Goal: Task Accomplishment & Management: Use online tool/utility

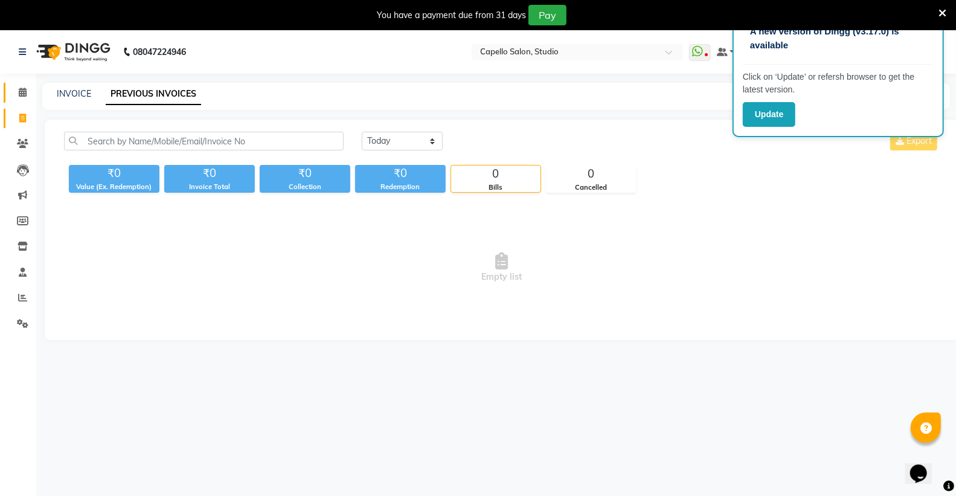
click at [27, 100] on link "Calendar" at bounding box center [18, 93] width 29 height 20
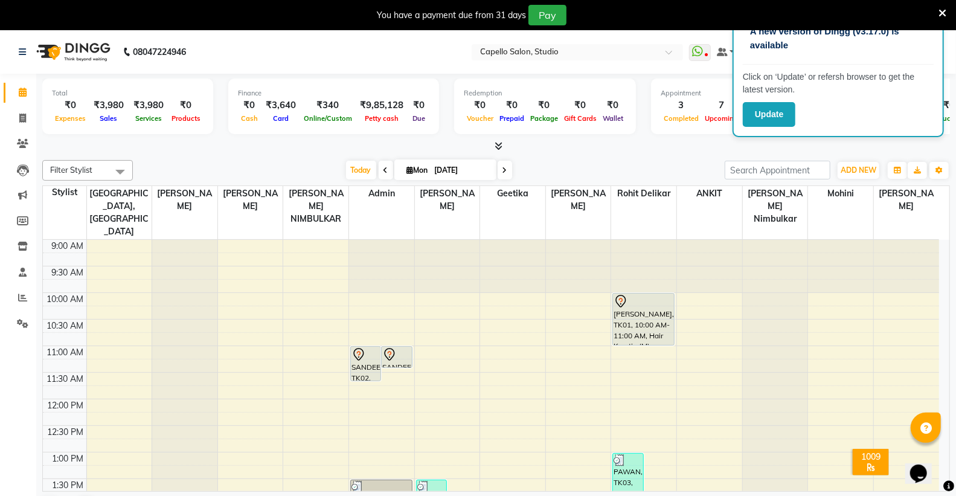
click at [943, 8] on icon at bounding box center [942, 13] width 8 height 11
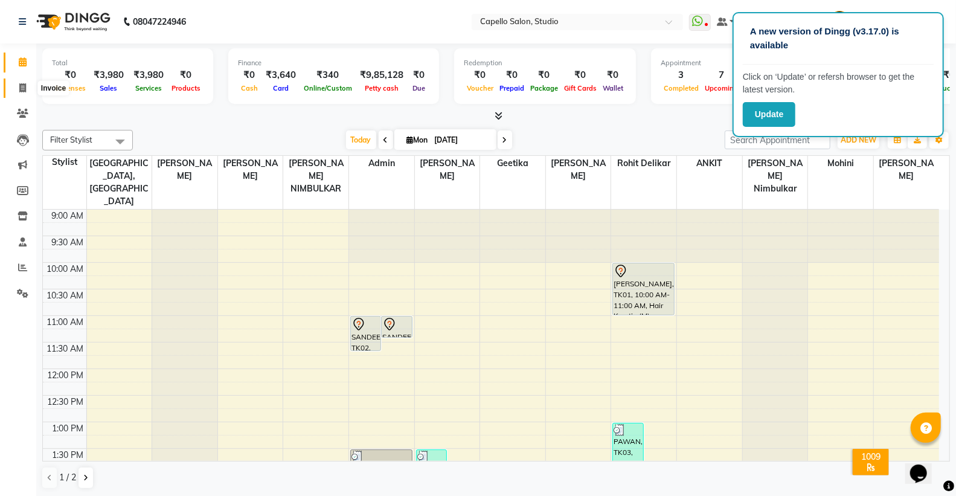
click at [28, 93] on span at bounding box center [22, 89] width 21 height 14
select select "service"
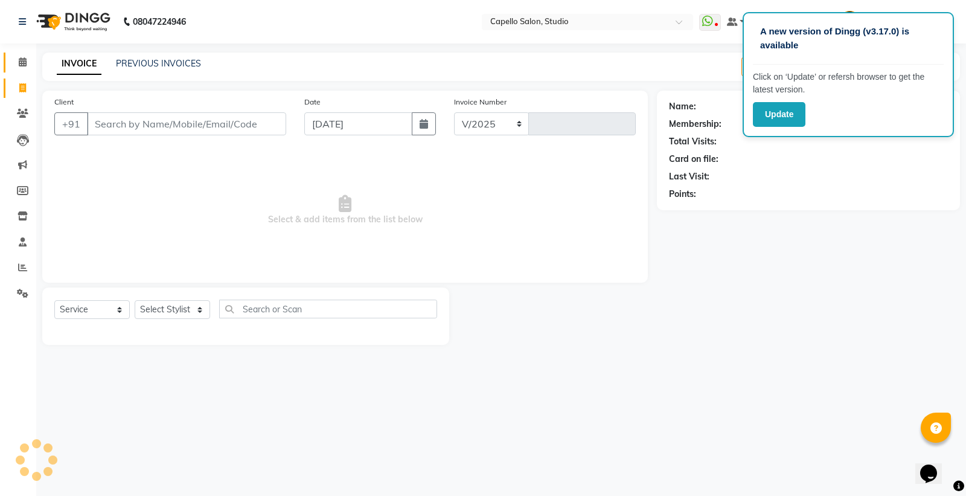
select select "847"
type input "3310"
click at [185, 65] on link "PREVIOUS INVOICES" at bounding box center [158, 63] width 85 height 11
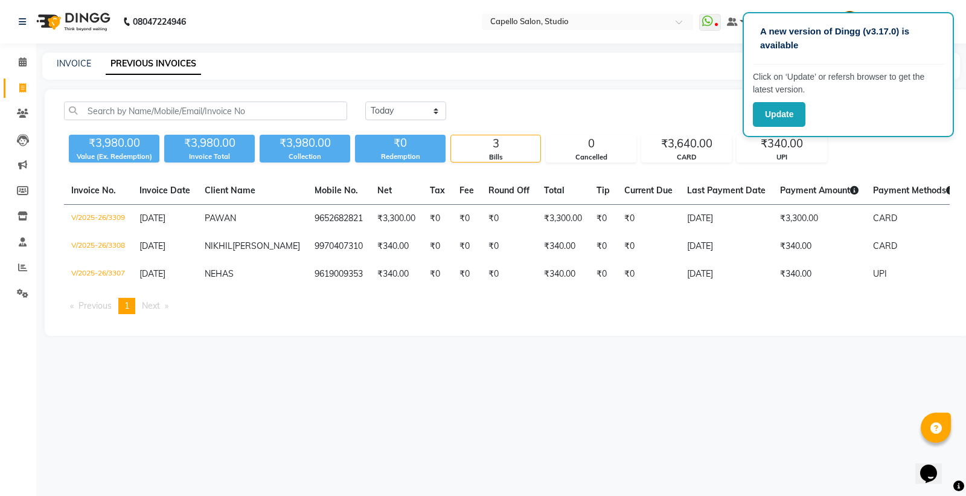
click at [202, 100] on div "Today Yesterday Custom Range Export ₹3,980.00 Value (Ex. Redemption) ₹3,980.00 …" at bounding box center [507, 212] width 925 height 246
click at [204, 103] on input "text" at bounding box center [205, 110] width 283 height 19
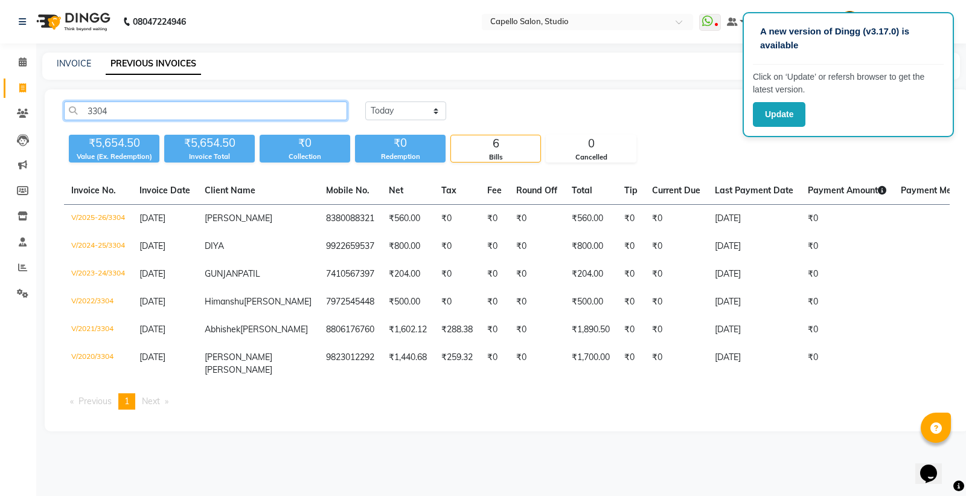
type input "3304"
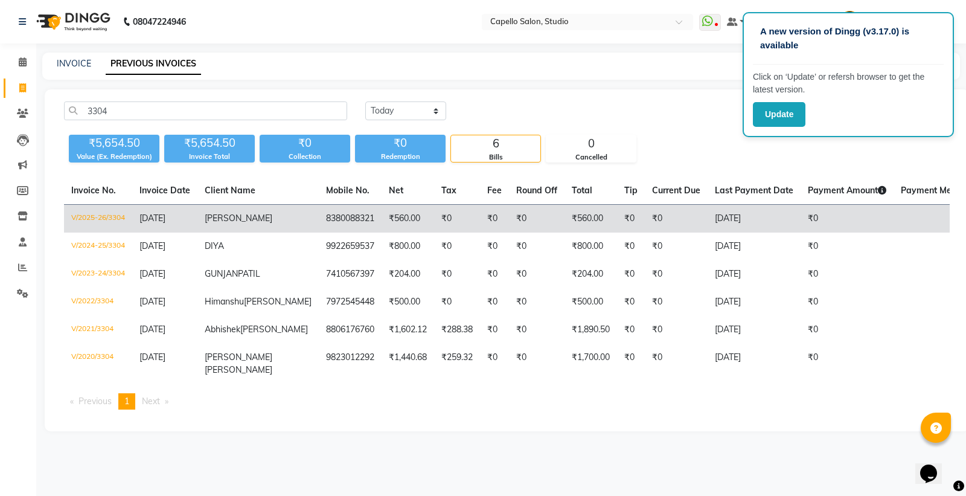
click at [107, 219] on td "V/2025-26/3304" at bounding box center [98, 219] width 68 height 28
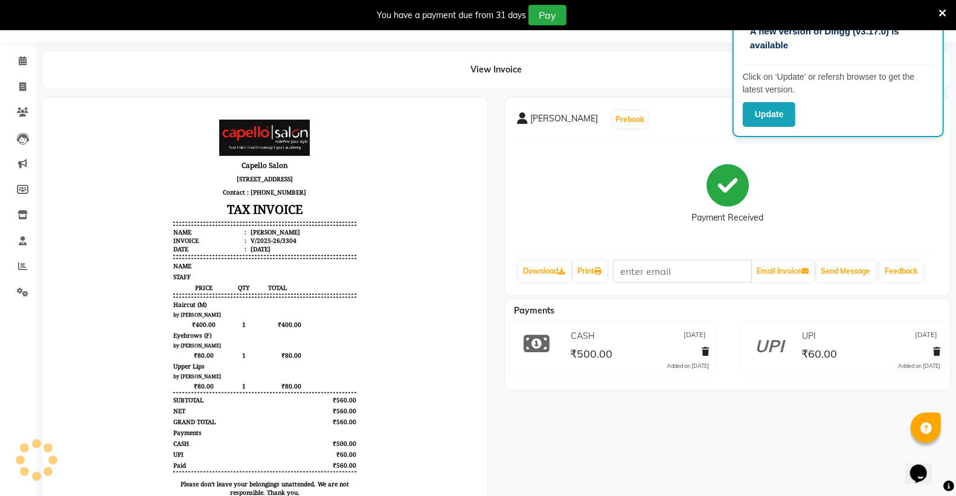
scroll to position [98, 0]
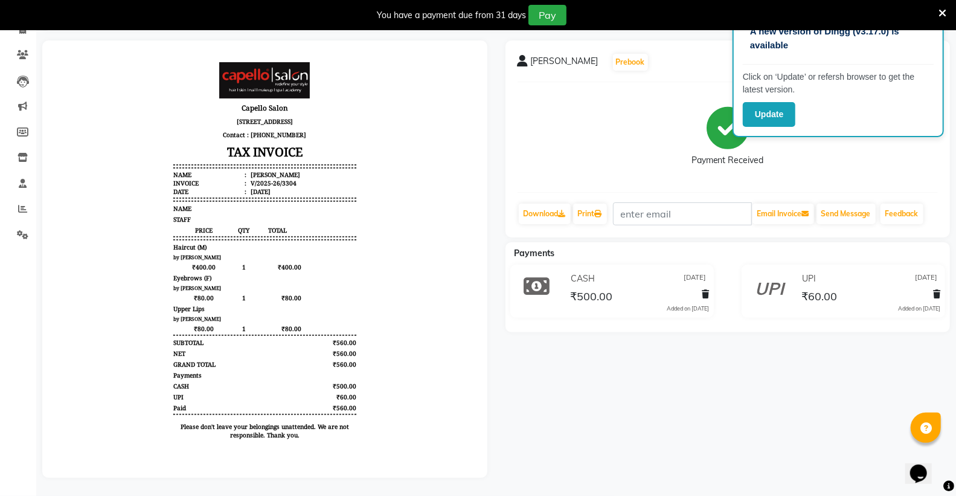
click at [940, 11] on icon at bounding box center [942, 13] width 8 height 11
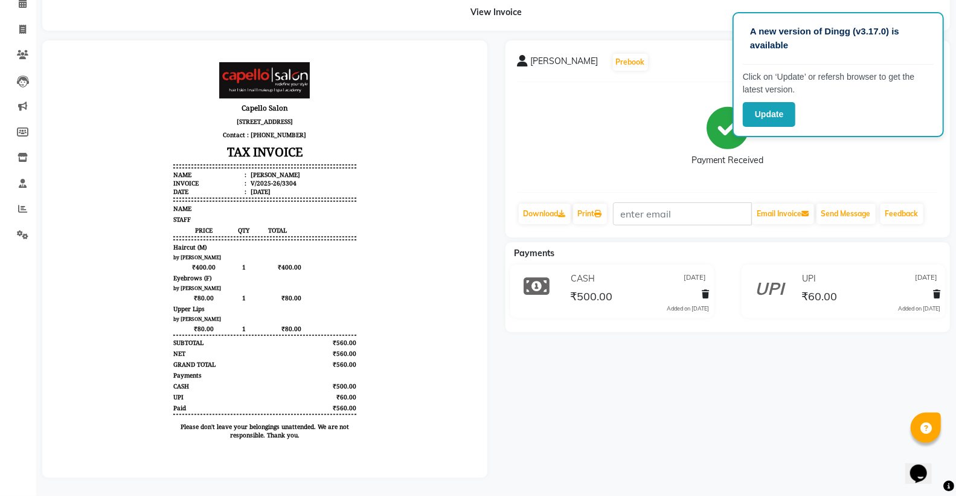
scroll to position [68, 0]
click at [773, 115] on button "Update" at bounding box center [769, 114] width 53 height 25
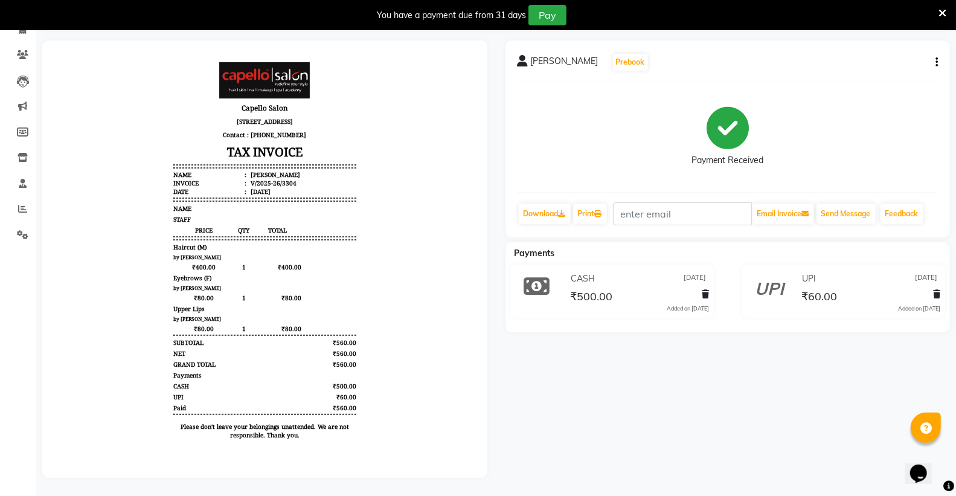
scroll to position [98, 0]
click at [943, 14] on icon at bounding box center [942, 13] width 8 height 11
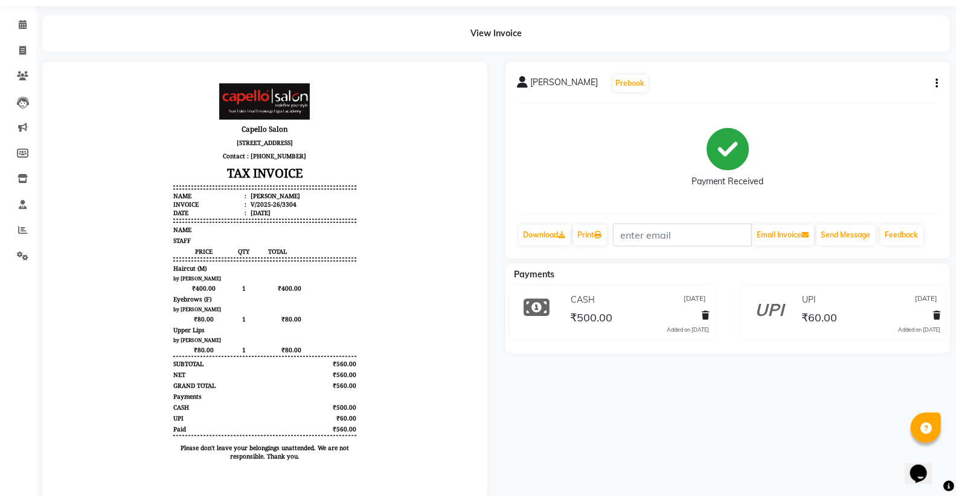
scroll to position [67, 0]
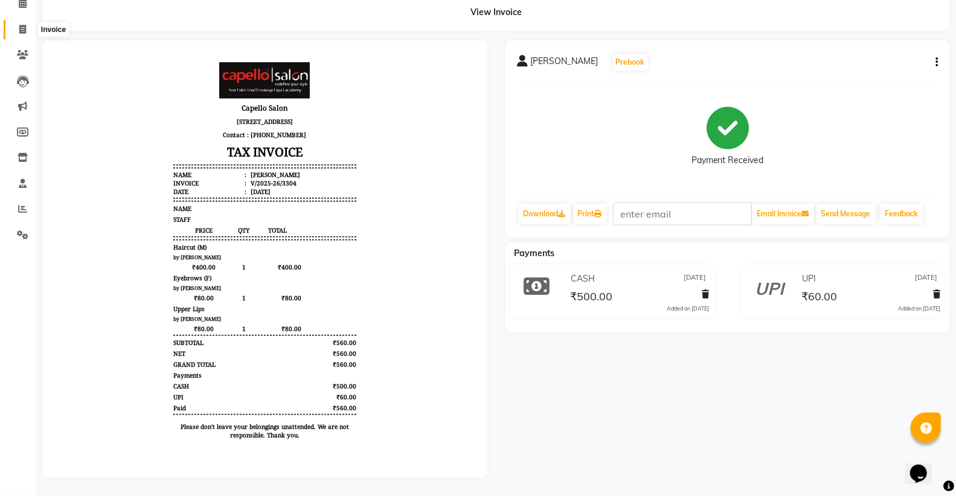
click at [14, 23] on span at bounding box center [22, 30] width 21 height 14
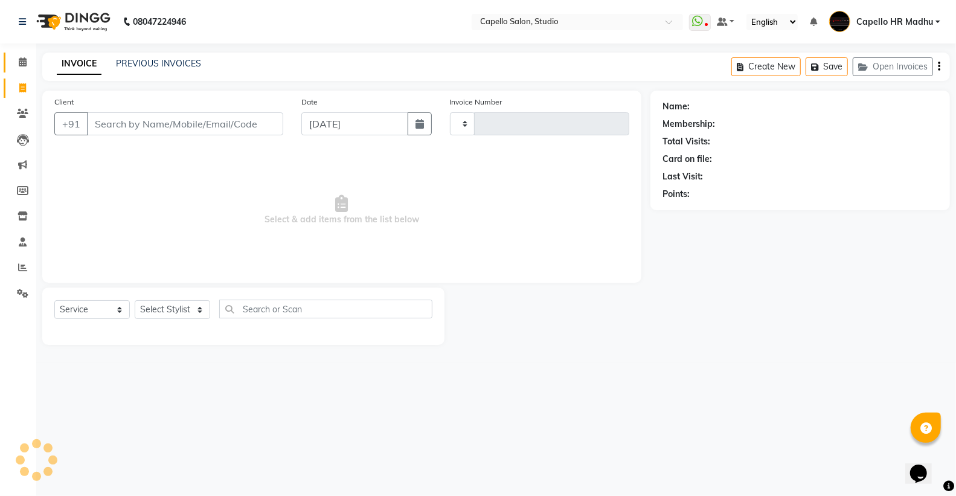
click at [19, 68] on span at bounding box center [22, 63] width 21 height 14
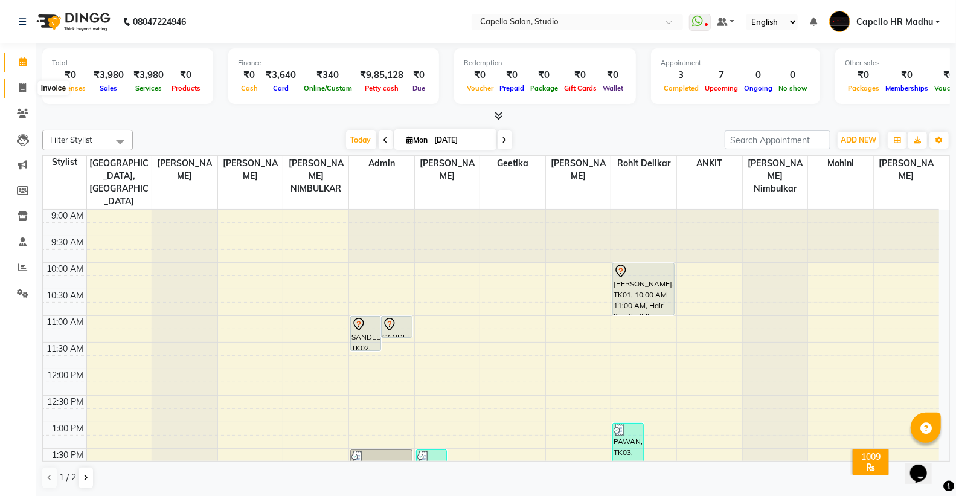
click at [22, 85] on icon at bounding box center [22, 87] width 7 height 9
select select "service"
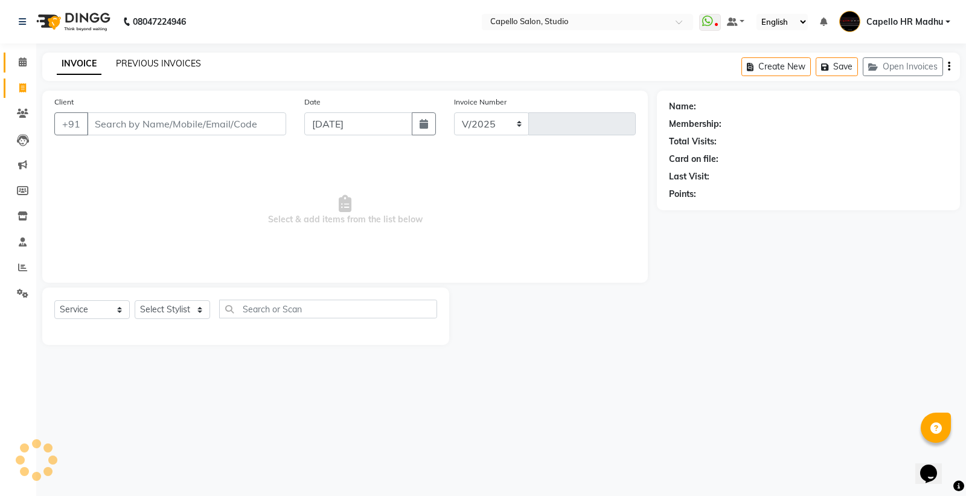
select select "847"
type input "3311"
click at [171, 68] on link "PREVIOUS INVOICES" at bounding box center [158, 63] width 85 height 11
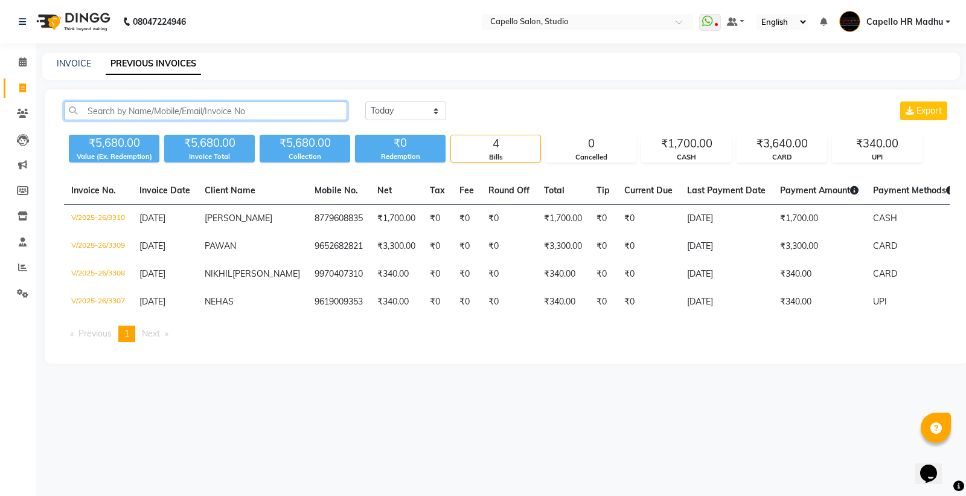
click at [174, 106] on input "text" at bounding box center [205, 110] width 283 height 19
click at [16, 63] on span at bounding box center [22, 63] width 21 height 14
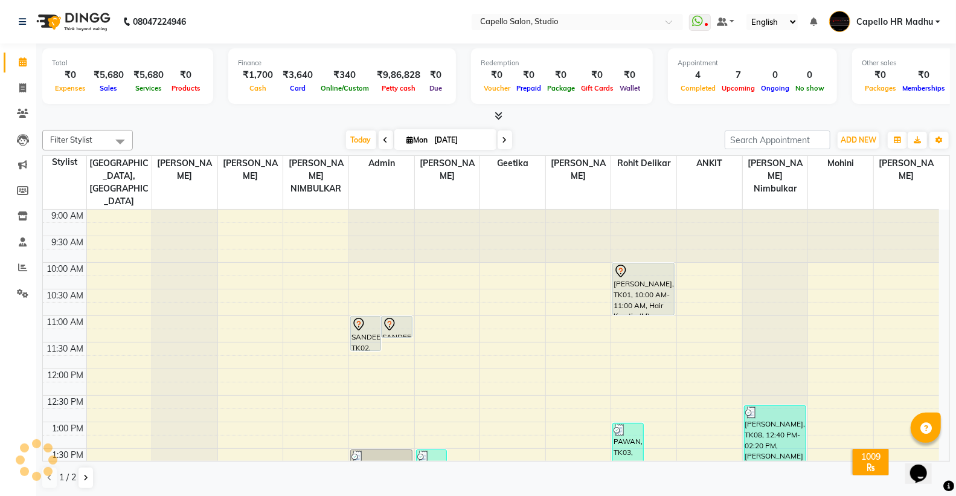
scroll to position [268, 0]
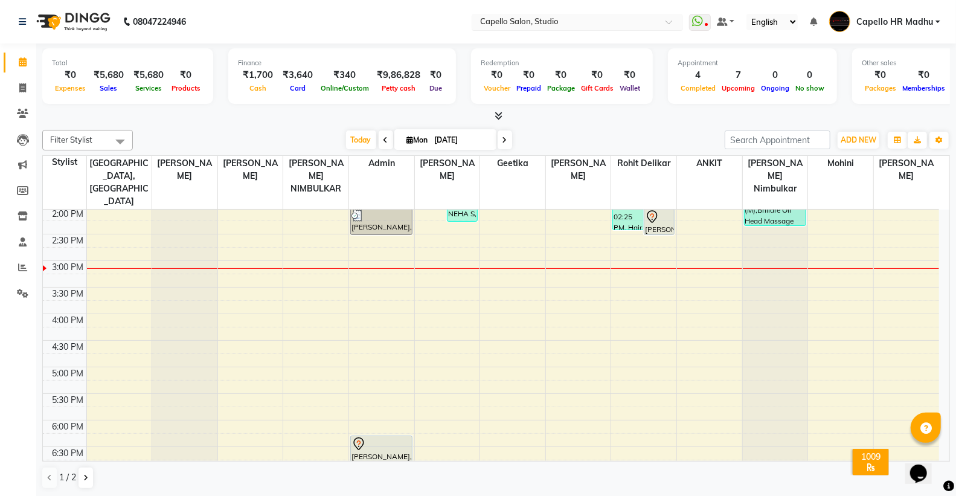
click at [618, 21] on input "text" at bounding box center [565, 23] width 175 height 12
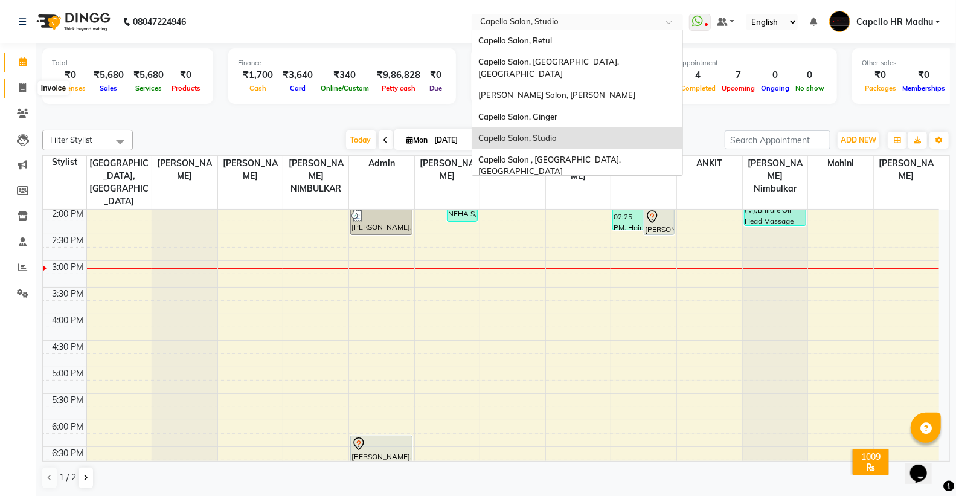
click at [21, 91] on icon at bounding box center [22, 87] width 7 height 9
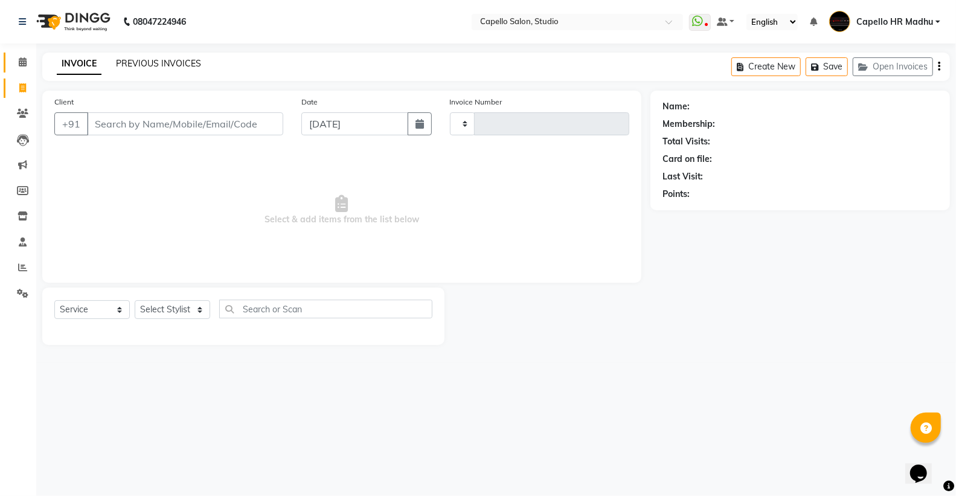
click at [170, 60] on link "PREVIOUS INVOICES" at bounding box center [158, 63] width 85 height 11
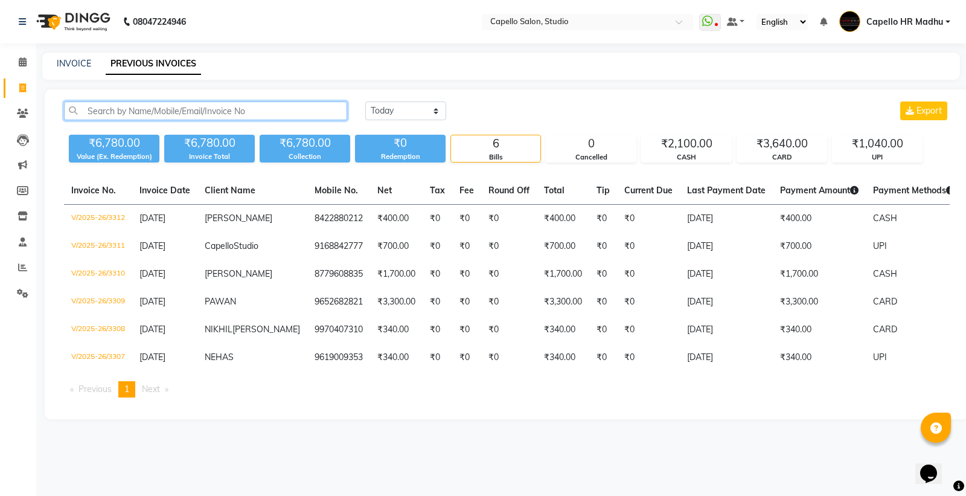
click at [180, 115] on input "text" at bounding box center [205, 110] width 283 height 19
click at [22, 271] on icon at bounding box center [22, 267] width 9 height 9
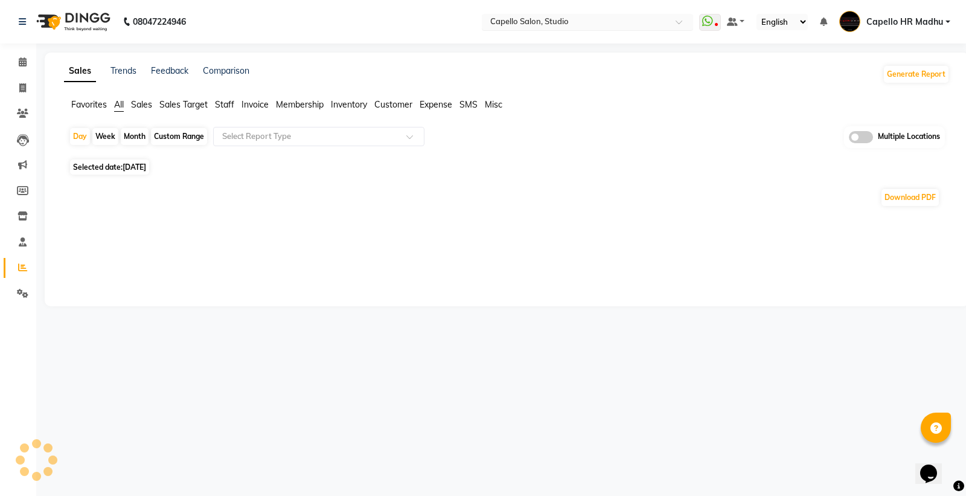
click at [632, 26] on input "text" at bounding box center [575, 23] width 175 height 12
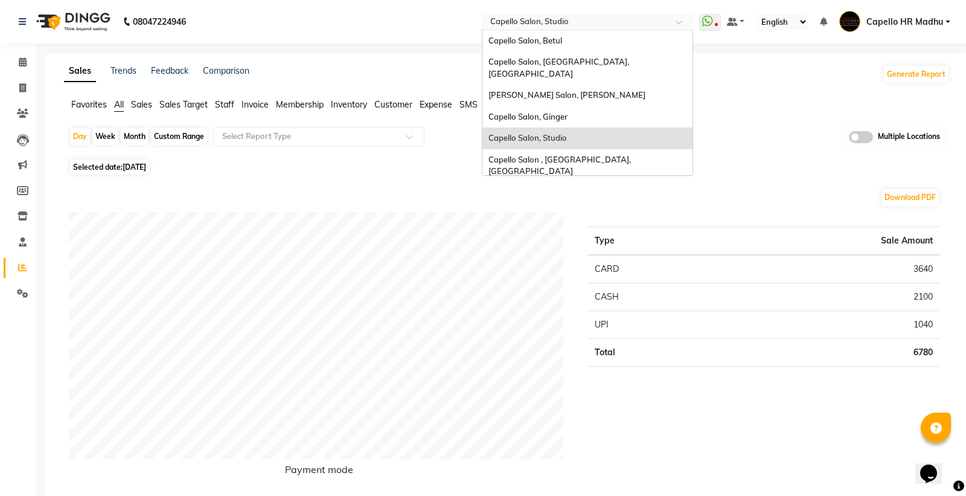
click at [631, 22] on input "text" at bounding box center [575, 23] width 175 height 12
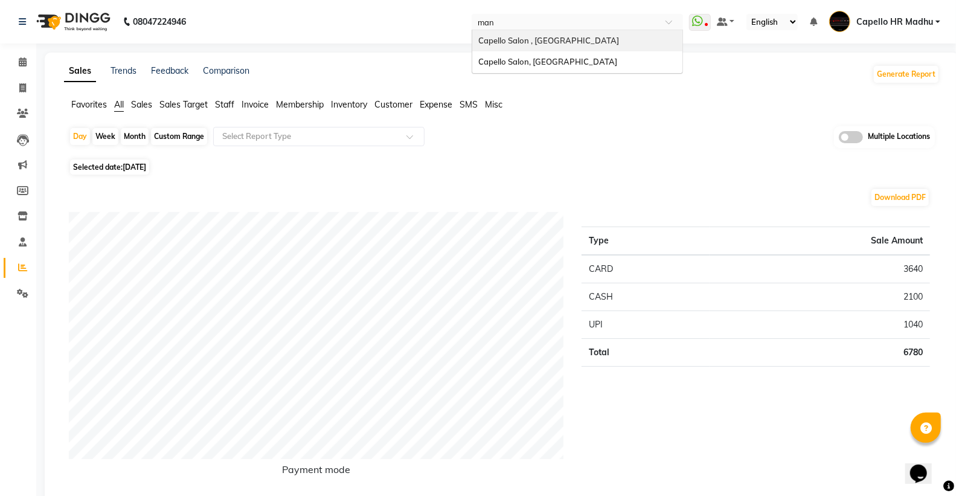
type input "mani"
click at [545, 37] on span "Capello Salon , Manish Nagar" at bounding box center [548, 41] width 141 height 10
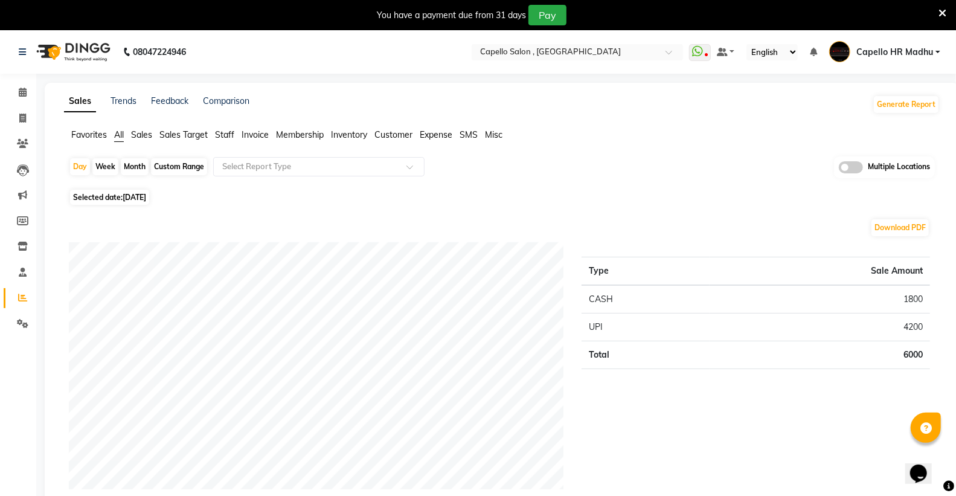
click at [118, 201] on span "Selected date: 01-09-2025" at bounding box center [109, 197] width 79 height 15
select select "9"
select select "2025"
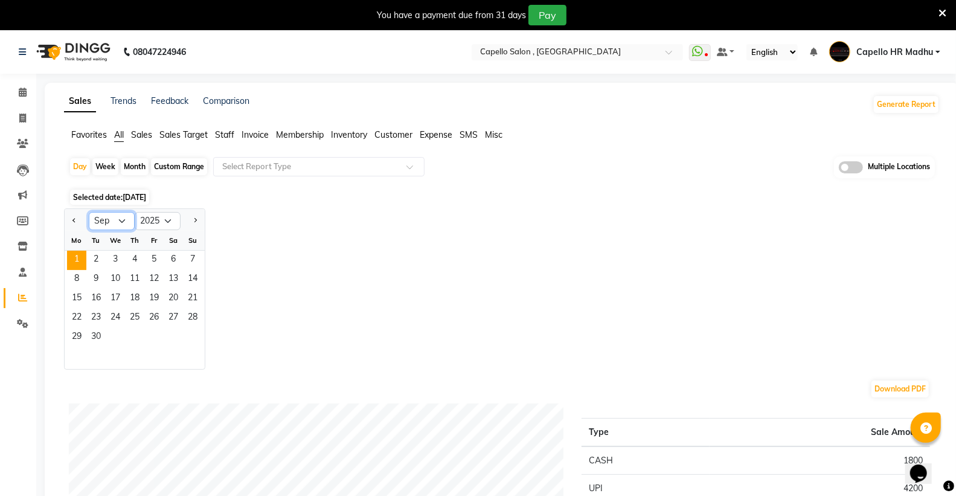
drag, startPoint x: 97, startPoint y: 220, endPoint x: 98, endPoint y: 228, distance: 7.3
click at [97, 220] on select "Jan Feb Mar Apr May Jun Jul Aug Sep Oct Nov Dec" at bounding box center [112, 221] width 46 height 18
select select "8"
click at [89, 212] on select "Jan Feb Mar Apr May Jun Jul Aug Sep Oct Nov Dec" at bounding box center [112, 221] width 46 height 18
click at [153, 258] on span "1" at bounding box center [153, 260] width 19 height 19
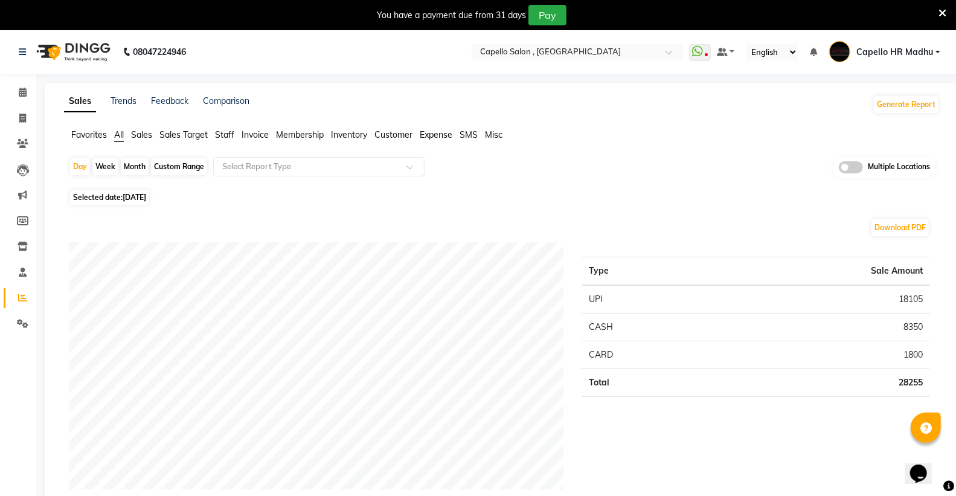
drag, startPoint x: 165, startPoint y: 161, endPoint x: 153, endPoint y: 186, distance: 28.1
click at [166, 161] on div "Custom Range" at bounding box center [179, 166] width 56 height 17
select select "8"
select select "2025"
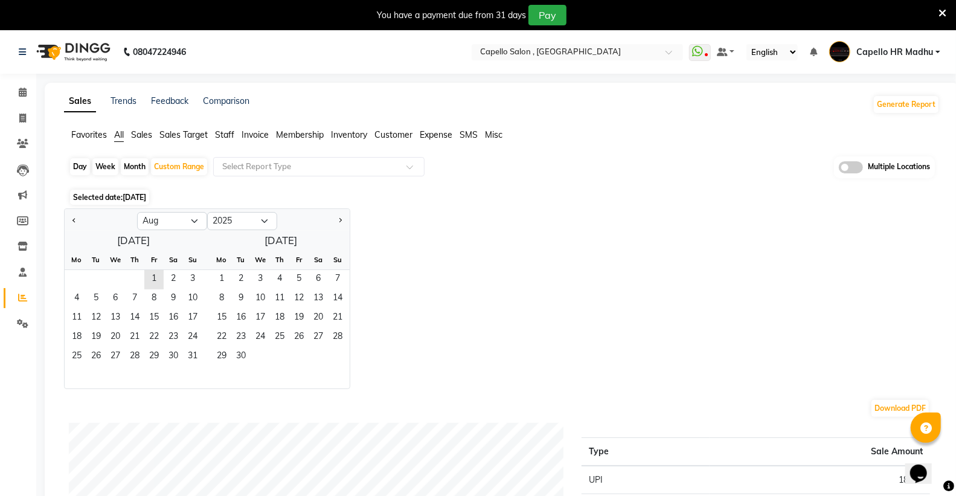
click at [143, 278] on div "1 2 3" at bounding box center [134, 279] width 138 height 19
click at [147, 278] on span "1" at bounding box center [153, 279] width 19 height 19
click at [184, 354] on span "31" at bounding box center [192, 356] width 19 height 19
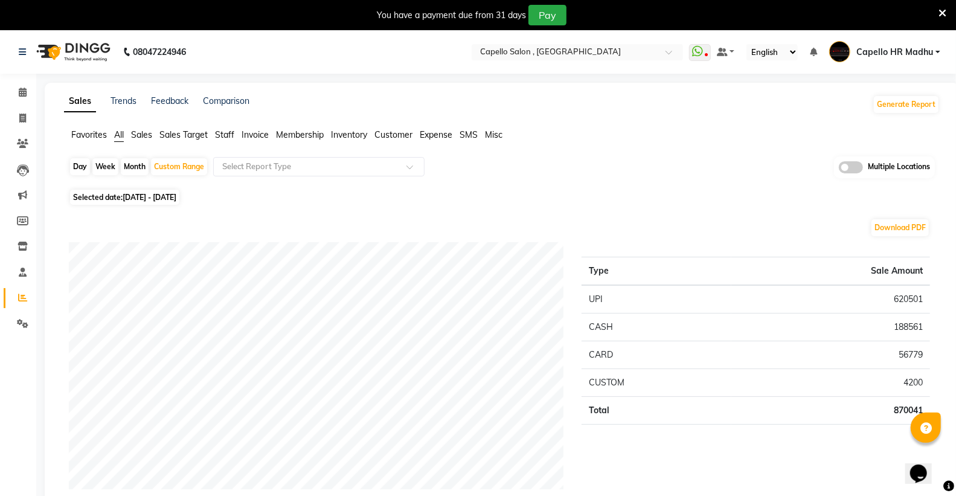
click at [217, 130] on span "Staff" at bounding box center [224, 134] width 19 height 11
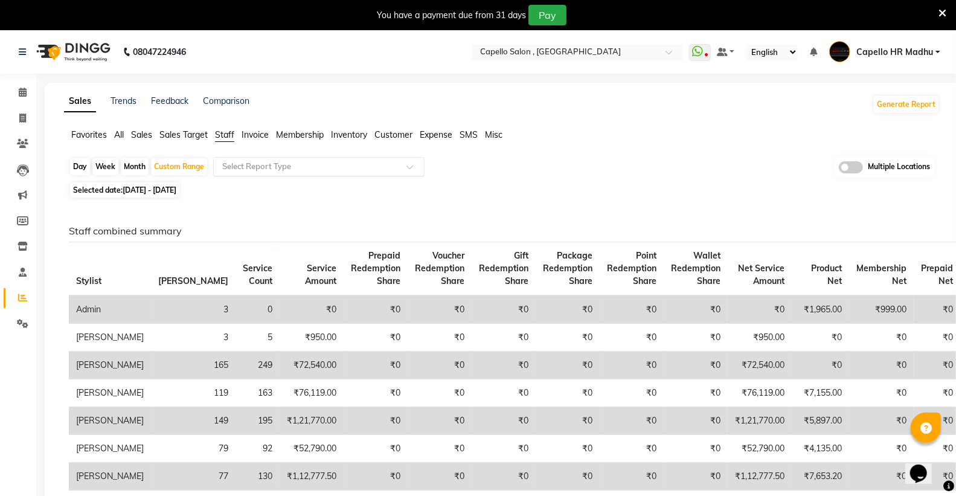
click at [263, 159] on div "Select Report Type" at bounding box center [318, 166] width 211 height 19
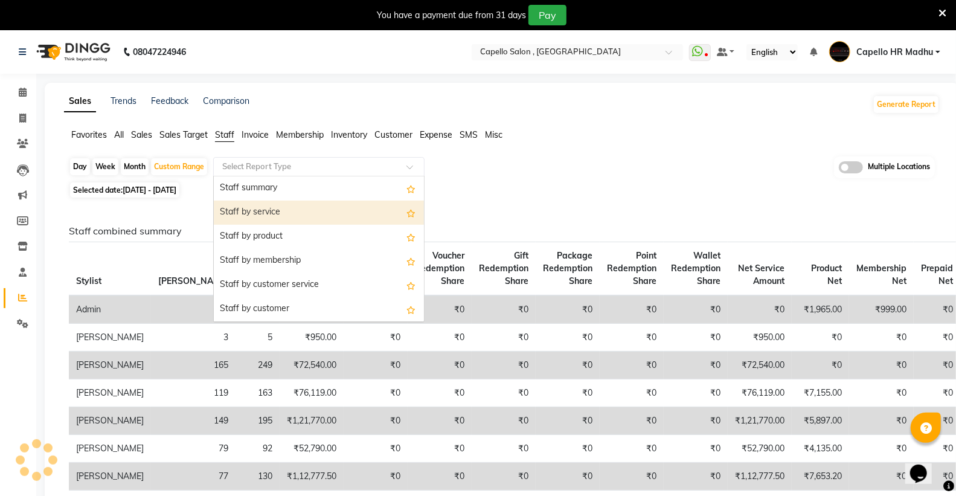
click at [286, 214] on div "Staff by service" at bounding box center [319, 212] width 210 height 24
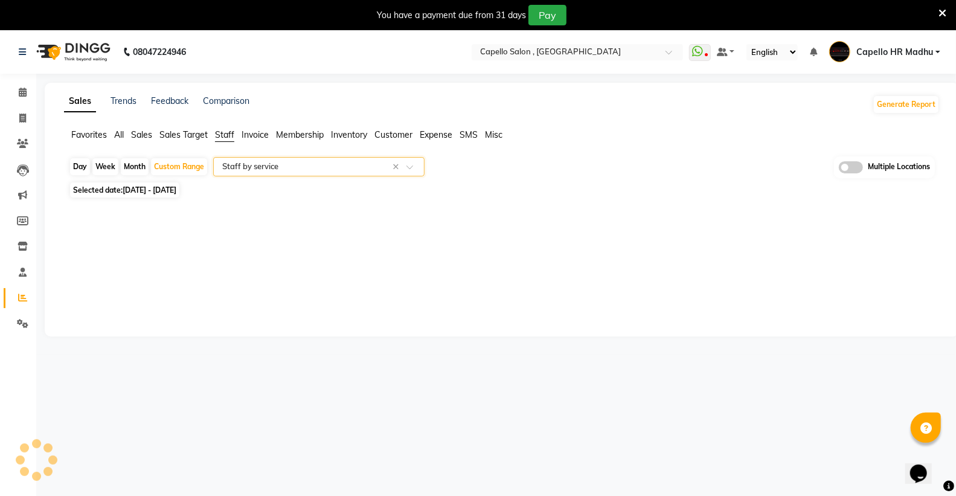
select select "filtered_report"
select select "csv"
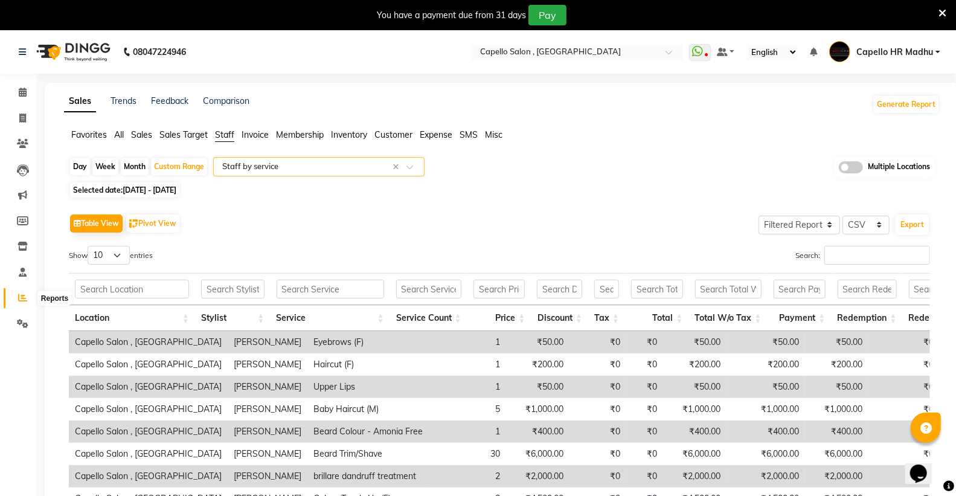
click at [21, 293] on icon at bounding box center [22, 297] width 9 height 9
click at [139, 134] on span "Sales" at bounding box center [141, 134] width 21 height 11
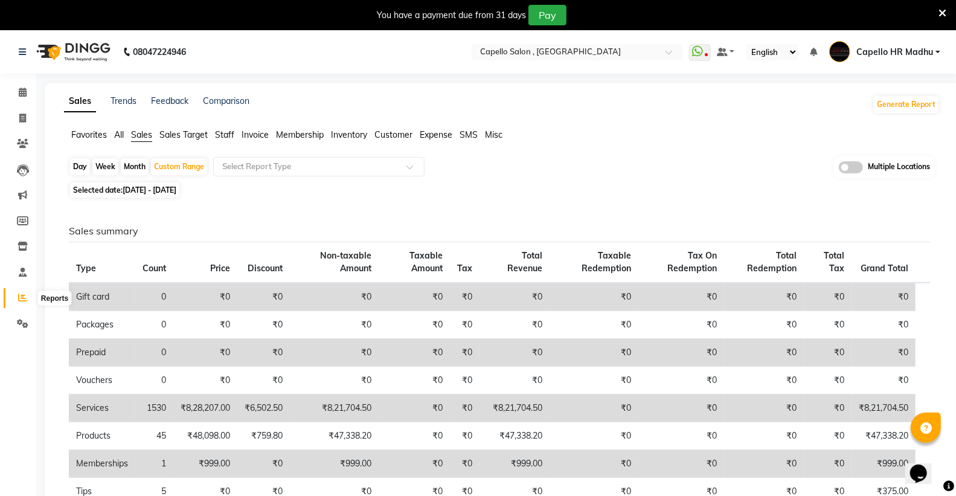
click at [21, 294] on icon at bounding box center [22, 297] width 9 height 9
click at [231, 131] on span "Staff" at bounding box center [224, 134] width 19 height 11
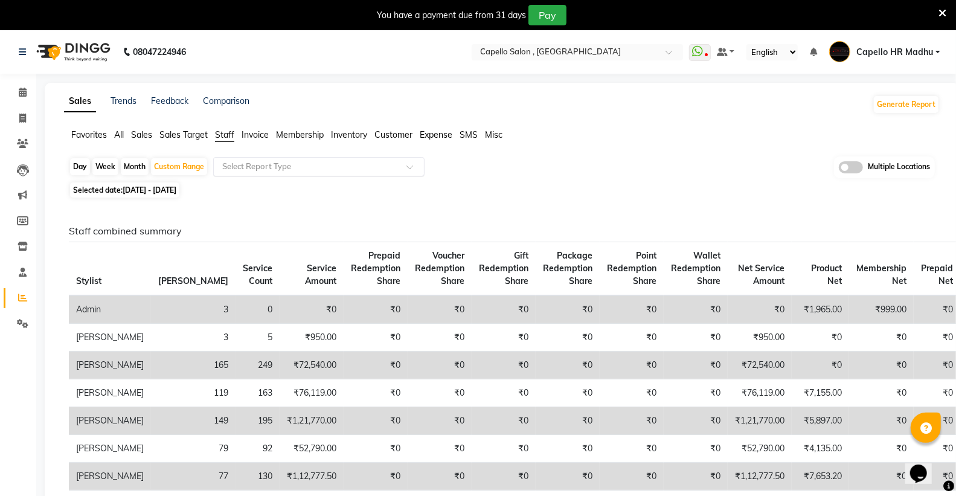
click at [243, 165] on input "text" at bounding box center [307, 167] width 174 height 12
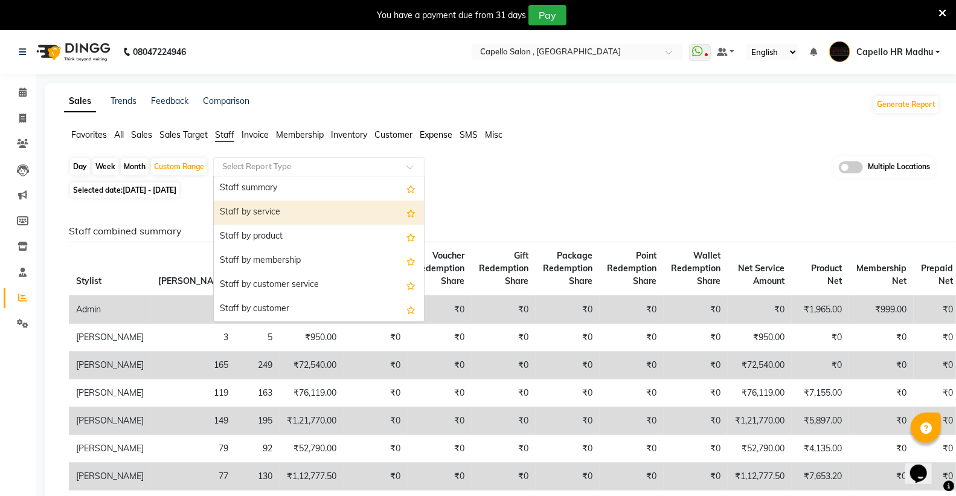
click at [251, 213] on div "Staff by service" at bounding box center [319, 212] width 210 height 24
select select "filtered_report"
select select "csv"
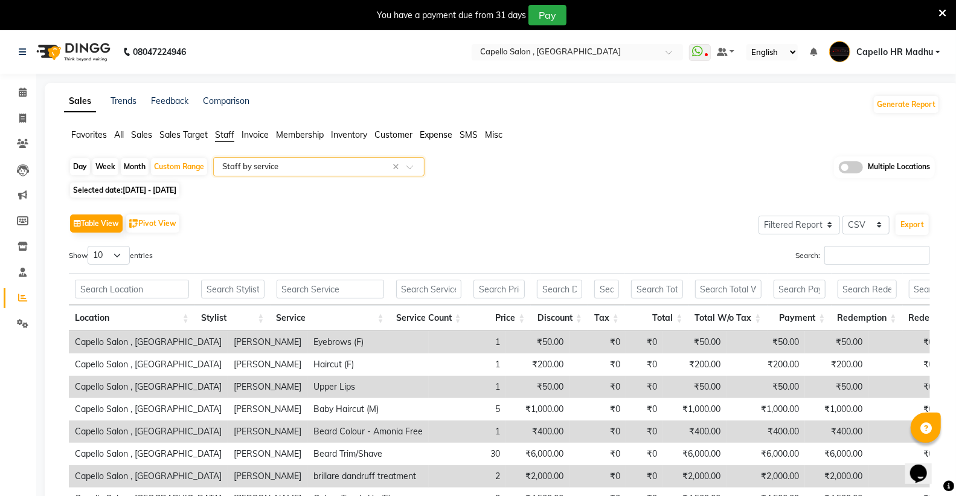
click at [255, 171] on input "text" at bounding box center [307, 167] width 174 height 12
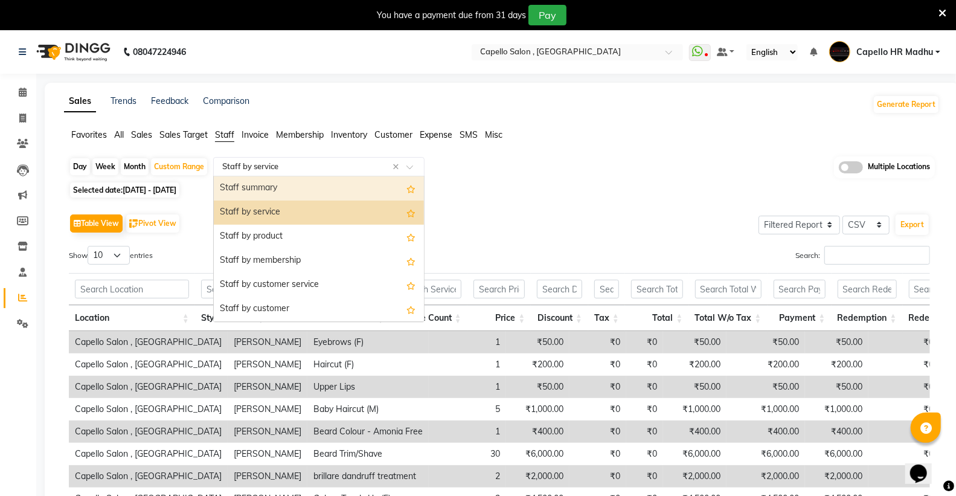
click at [255, 185] on div "Staff summary" at bounding box center [319, 188] width 210 height 24
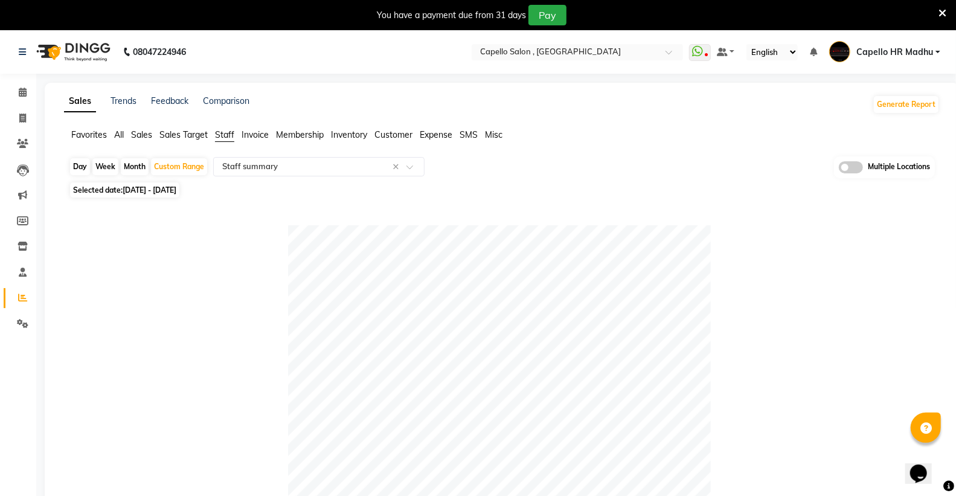
click at [88, 188] on span "Selected date: 01-08-2025 - 31-08-2025" at bounding box center [124, 189] width 109 height 15
select select "8"
select select "2025"
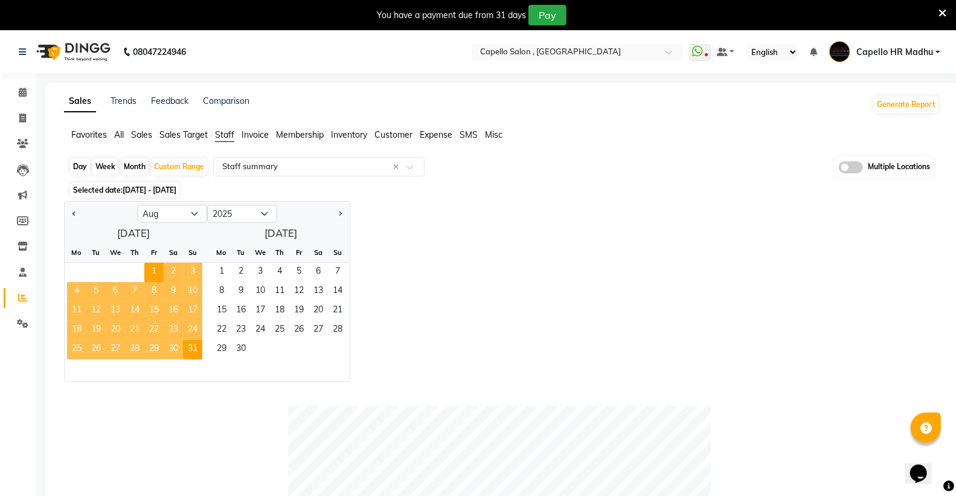
click at [130, 166] on div "Month" at bounding box center [135, 166] width 28 height 17
select select "8"
select select "2025"
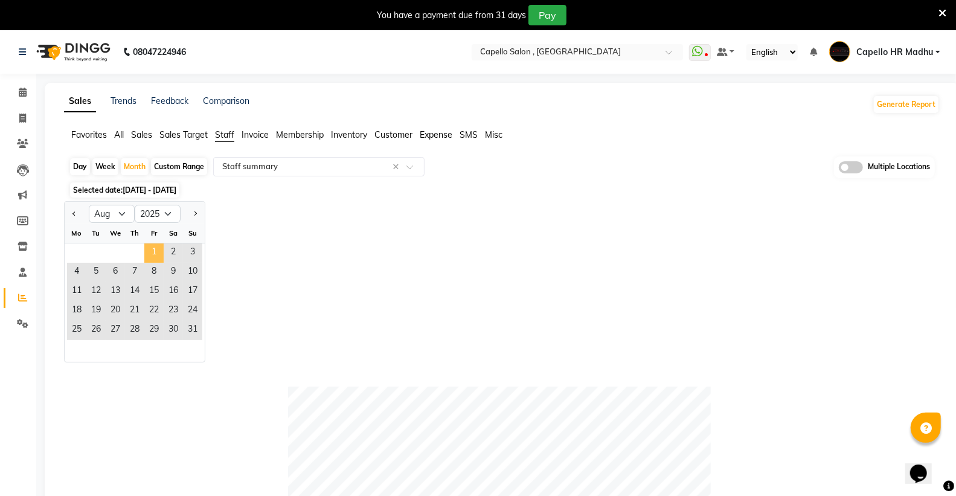
click at [158, 257] on span "1" at bounding box center [153, 252] width 19 height 19
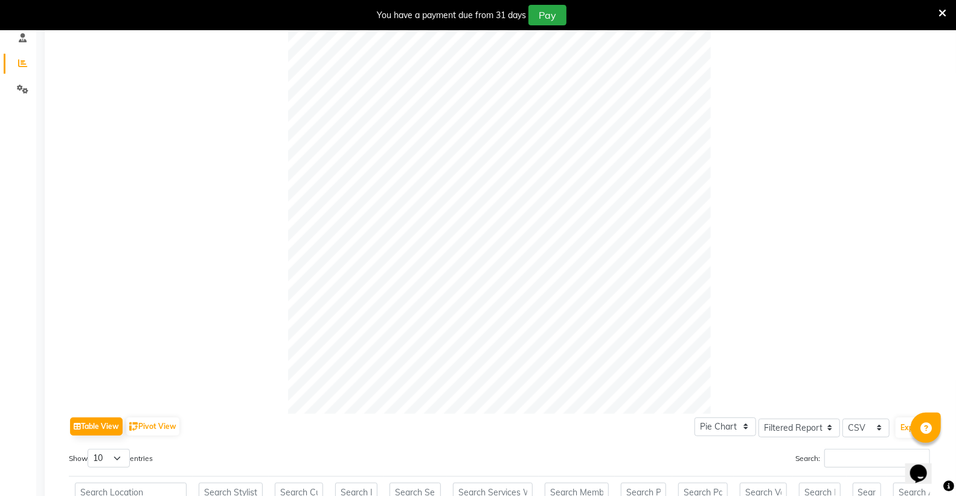
scroll to position [268, 0]
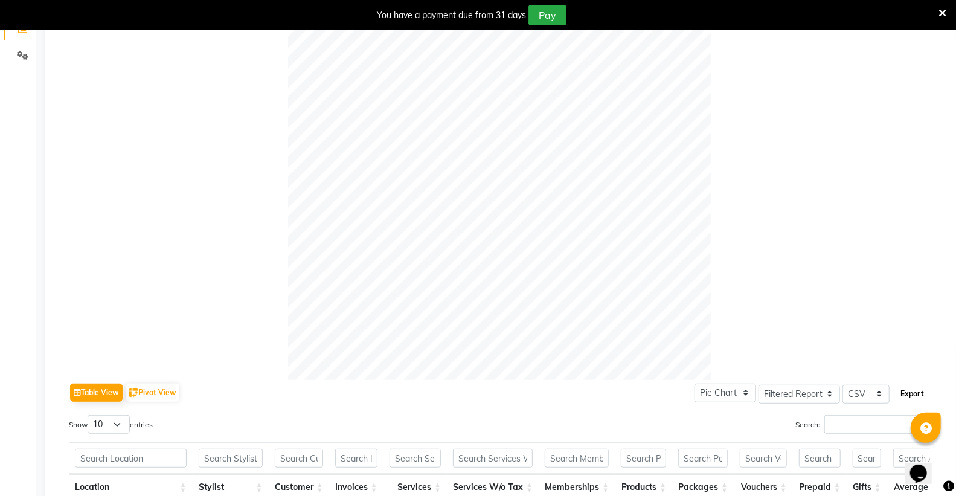
click at [914, 389] on button "Export" at bounding box center [912, 393] width 33 height 21
